Goal: Check status: Check status

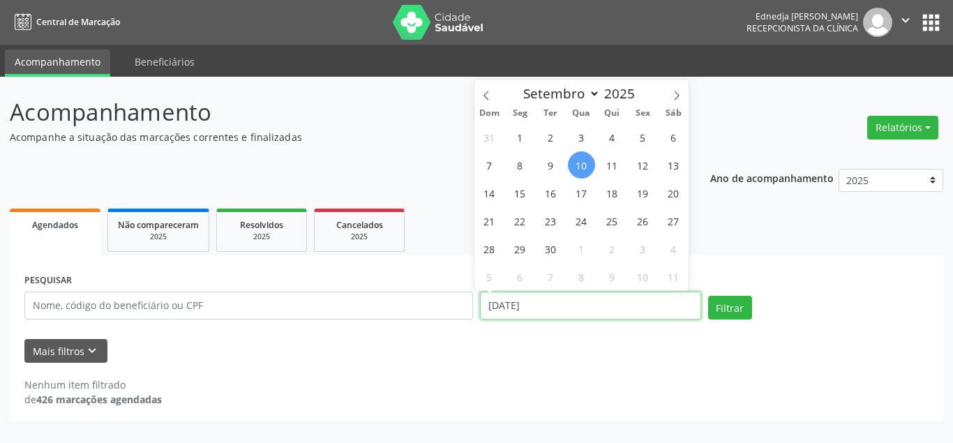
click at [554, 307] on input "[DATE]" at bounding box center [590, 306] width 221 height 28
click at [520, 193] on span "15" at bounding box center [519, 192] width 27 height 27
type input "[DATE]"
click at [520, 193] on span "15" at bounding box center [519, 192] width 27 height 27
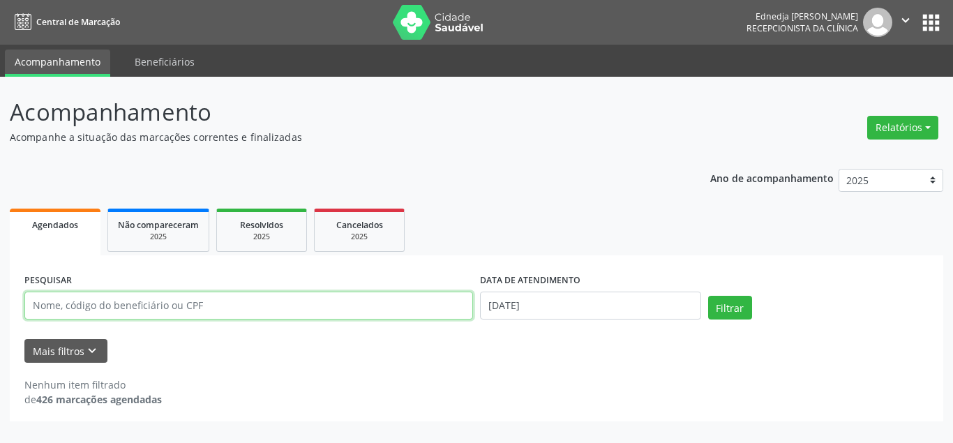
click at [379, 305] on input "text" at bounding box center [248, 306] width 449 height 28
type input "[PERSON_NAME]"
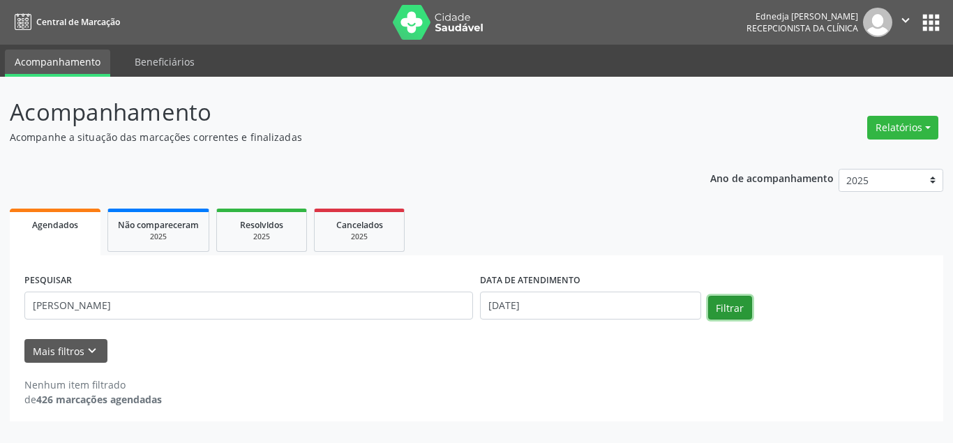
click at [718, 313] on button "Filtrar" at bounding box center [730, 308] width 44 height 24
click at [266, 222] on span "Resolvidos" at bounding box center [261, 225] width 43 height 12
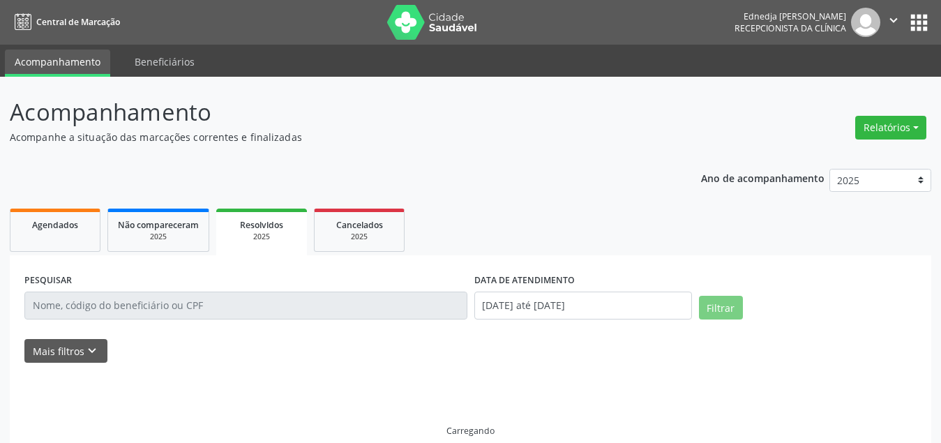
click at [266, 222] on span "Resolvidos" at bounding box center [261, 225] width 43 height 12
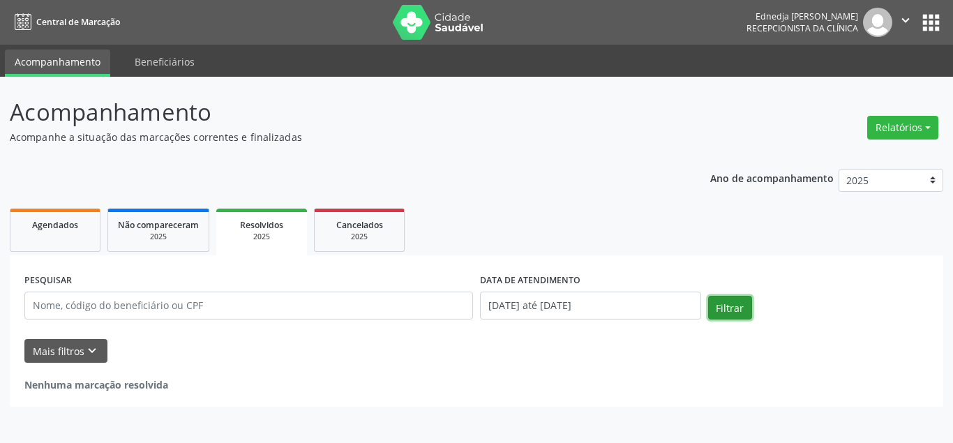
click at [736, 310] on button "Filtrar" at bounding box center [730, 308] width 44 height 24
click at [275, 233] on div "2025" at bounding box center [261, 237] width 71 height 10
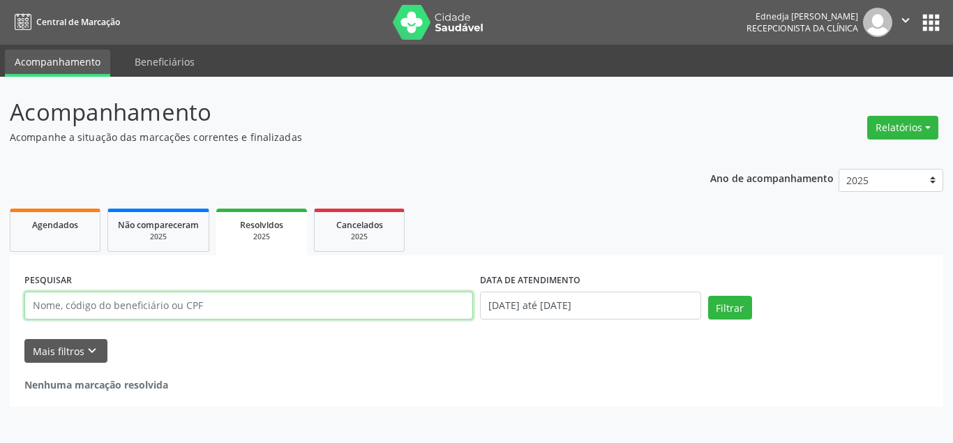
click at [296, 306] on input "text" at bounding box center [248, 306] width 449 height 28
type input "21487"
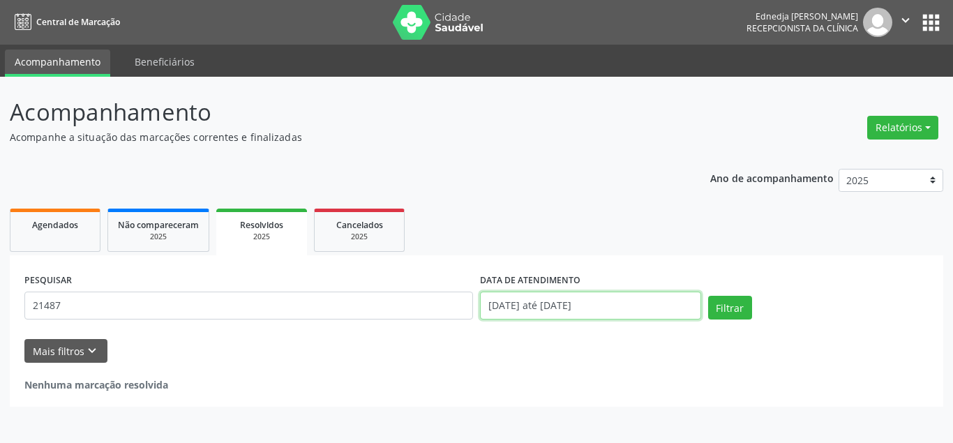
click at [652, 315] on input "[DATE] até [DATE]" at bounding box center [590, 306] width 221 height 28
click at [560, 347] on div "Mais filtros keyboard_arrow_down" at bounding box center [476, 351] width 911 height 24
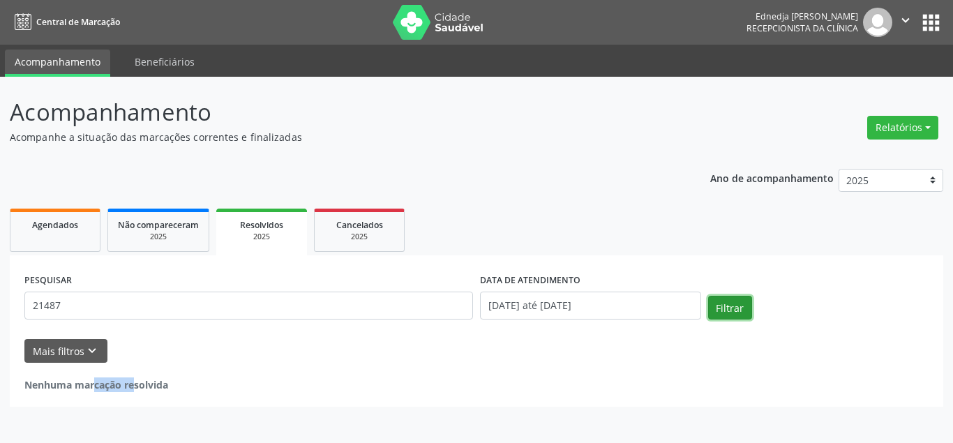
click at [721, 307] on button "Filtrar" at bounding box center [730, 308] width 44 height 24
click at [90, 348] on icon "keyboard_arrow_down" at bounding box center [91, 350] width 15 height 15
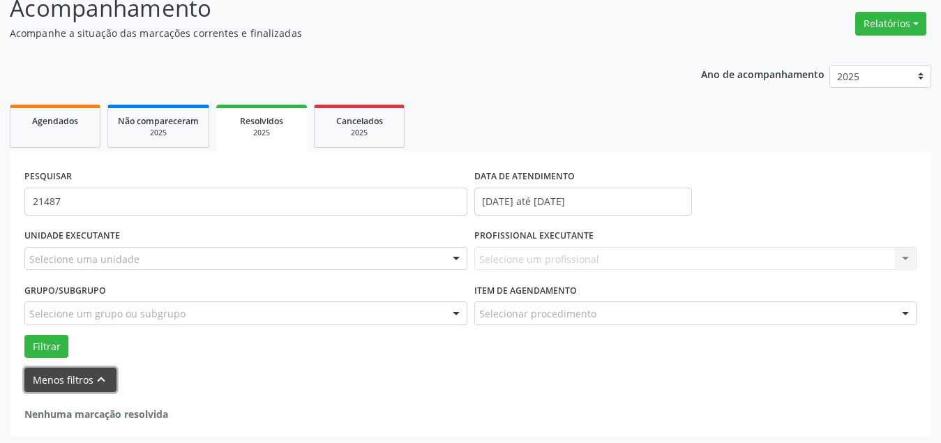
scroll to position [107, 0]
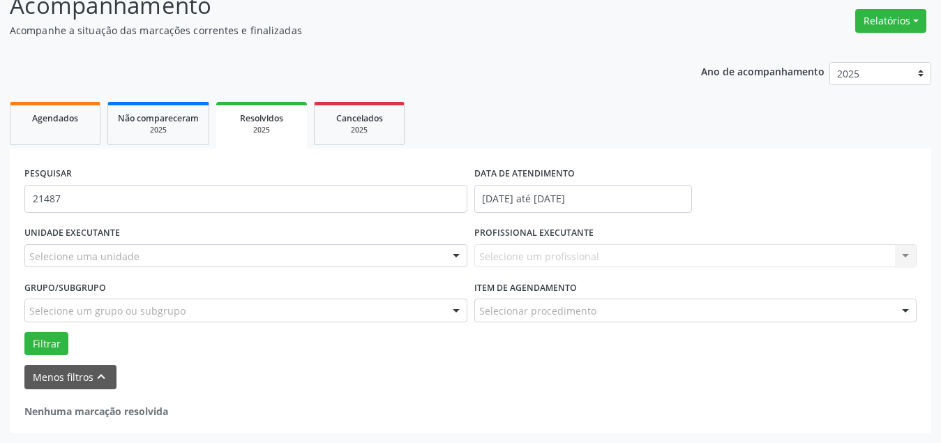
click at [278, 142] on link "Resolvidos 2025" at bounding box center [261, 125] width 91 height 47
click at [52, 127] on link "Agendados" at bounding box center [55, 123] width 91 height 43
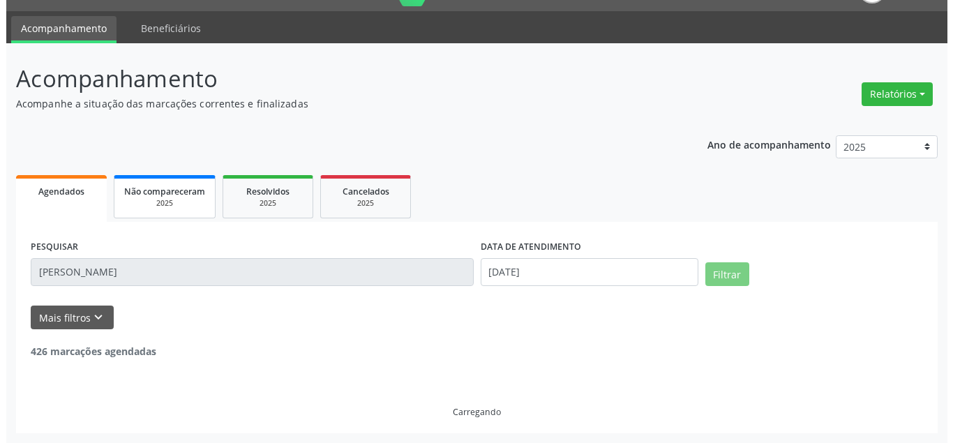
scroll to position [0, 0]
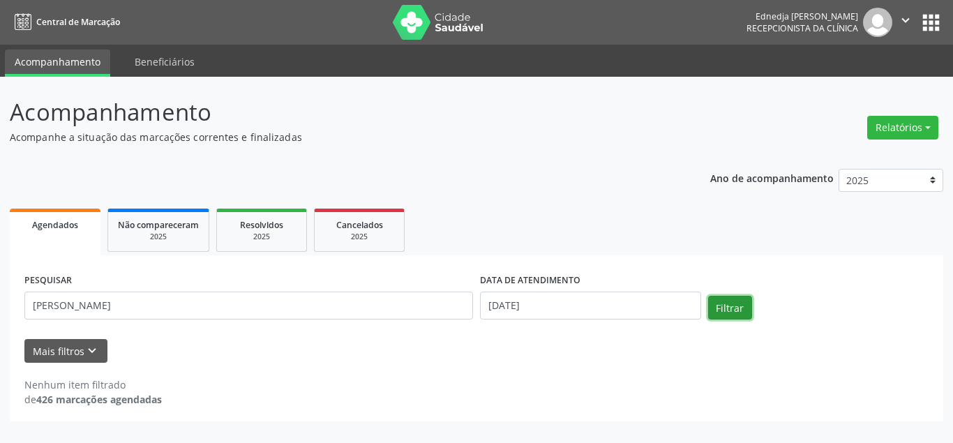
click at [728, 307] on button "Filtrar" at bounding box center [730, 308] width 44 height 24
